Goal: Task Accomplishment & Management: Manage account settings

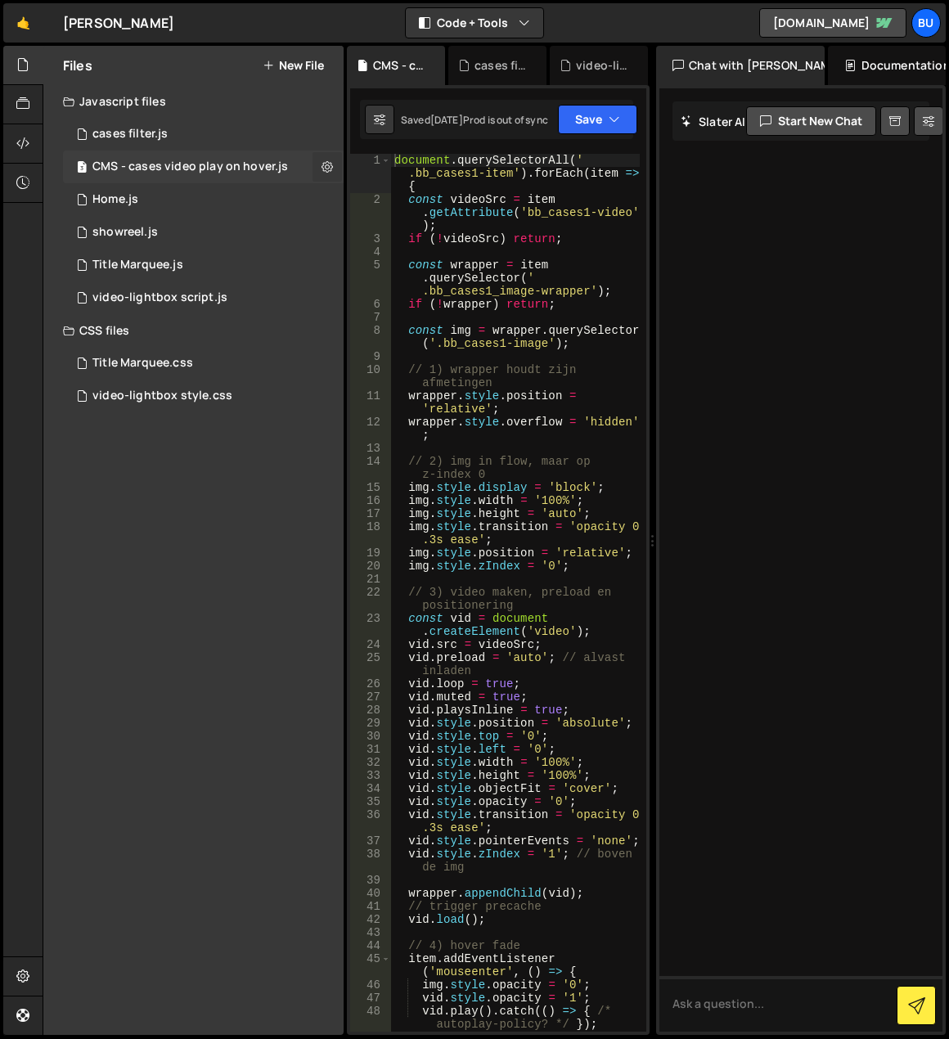
click at [328, 164] on icon at bounding box center [327, 167] width 11 height 16
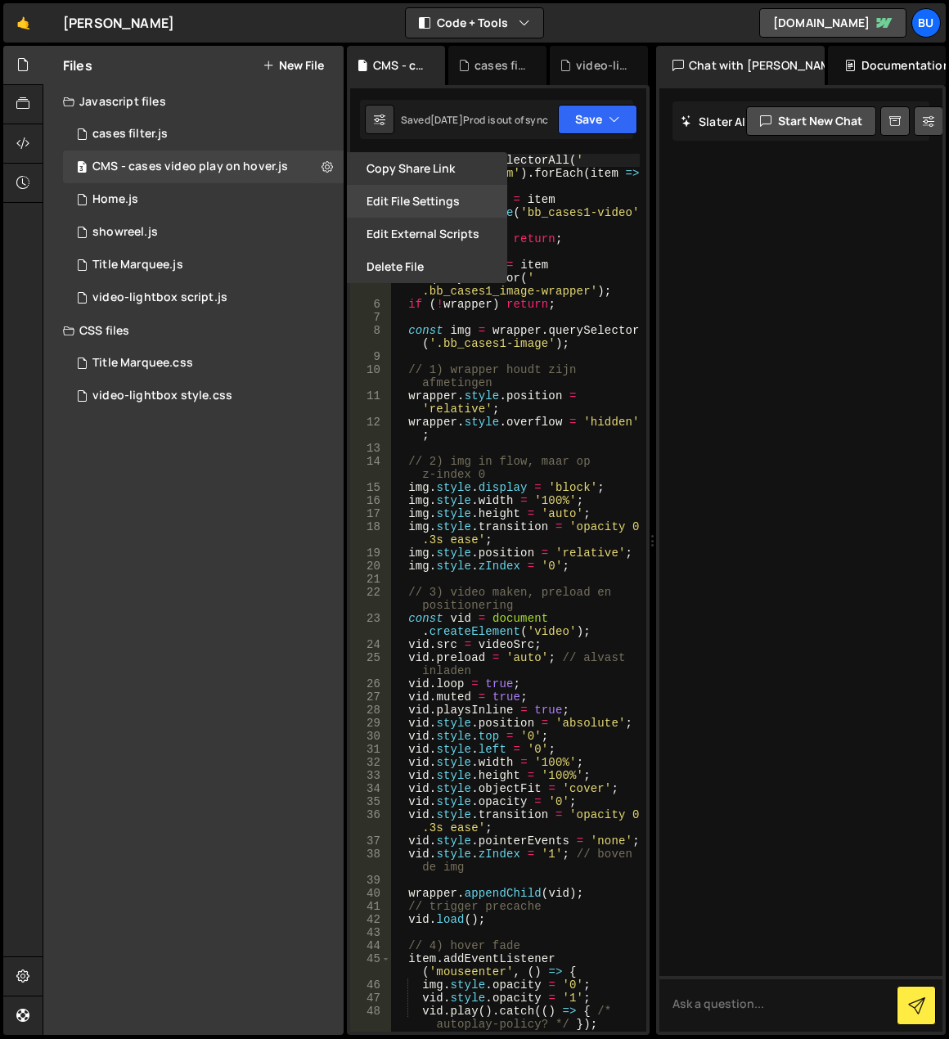
click at [378, 201] on button "Edit File Settings" at bounding box center [427, 201] width 160 height 33
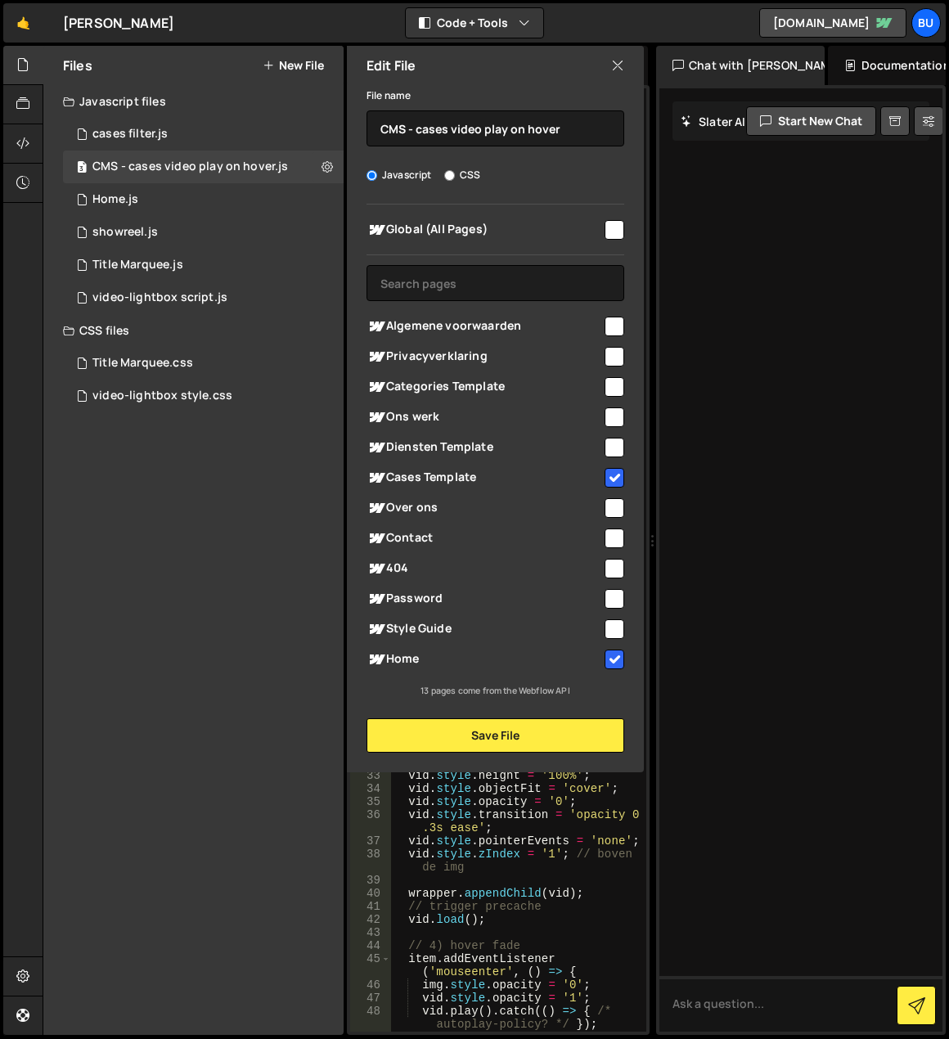
click at [608, 418] on input "checkbox" at bounding box center [615, 417] width 20 height 20
checkbox input "true"
click at [519, 736] on button "Save File" at bounding box center [496, 735] width 258 height 34
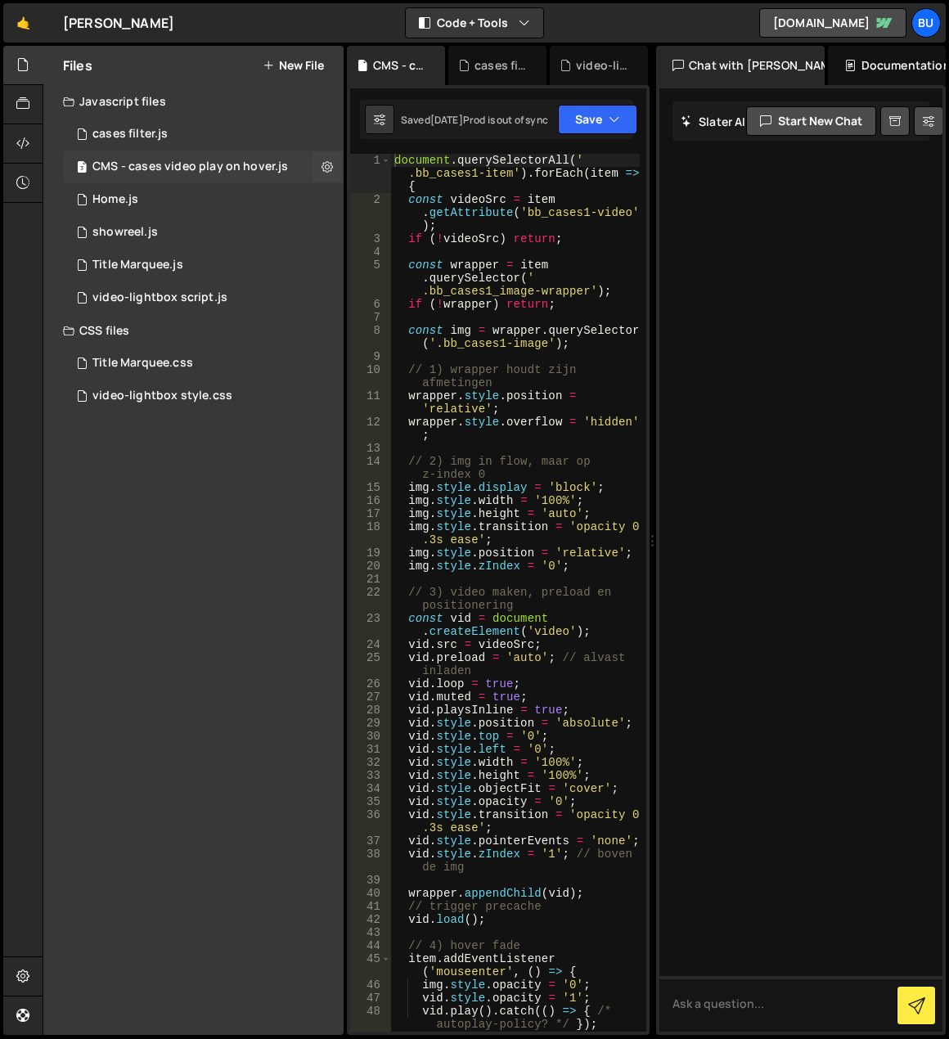
click at [241, 171] on div "CMS - cases video play on hover.js" at bounding box center [190, 167] width 196 height 15
click at [626, 126] on icon "button" at bounding box center [620, 119] width 11 height 16
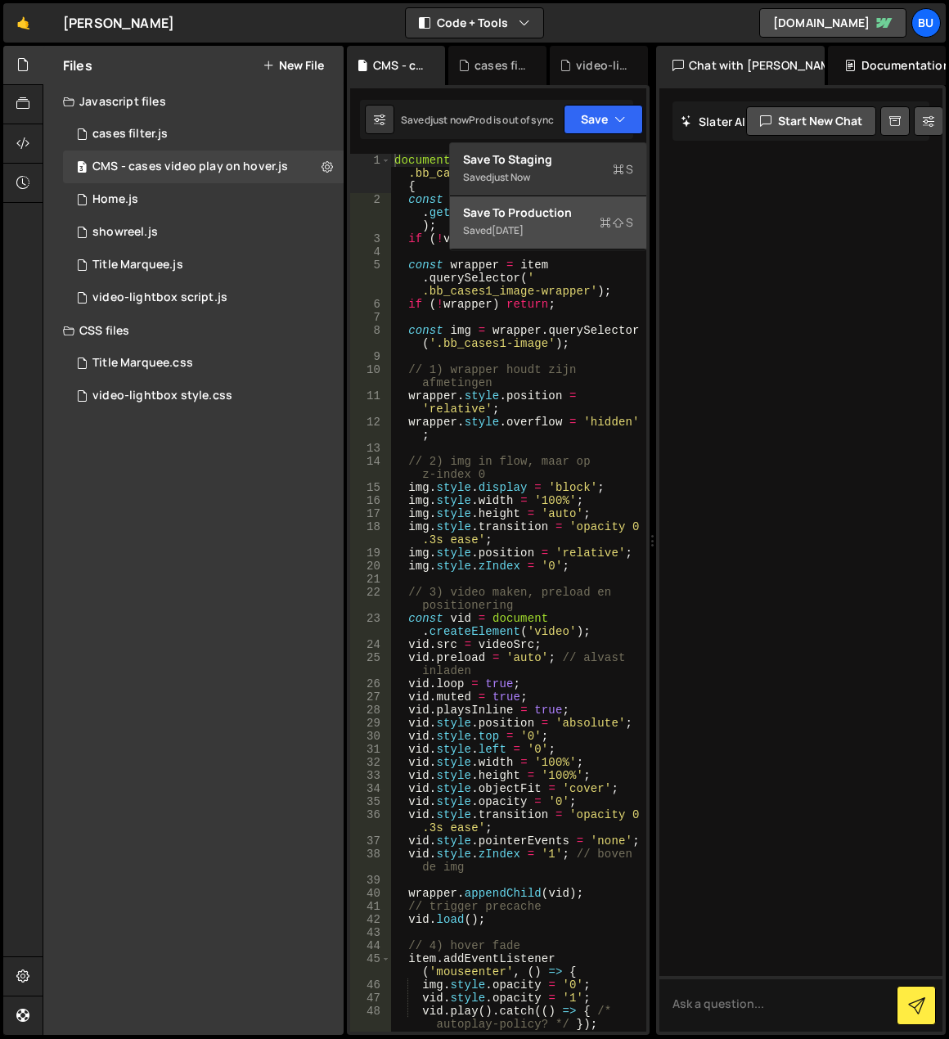
click at [586, 225] on div "Saved [DATE]" at bounding box center [548, 231] width 170 height 20
